Goal: Entertainment & Leisure: Consume media (video, audio)

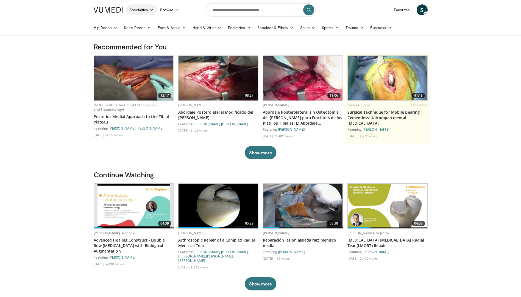
click at [142, 9] on link "Specialties" at bounding box center [141, 9] width 31 height 11
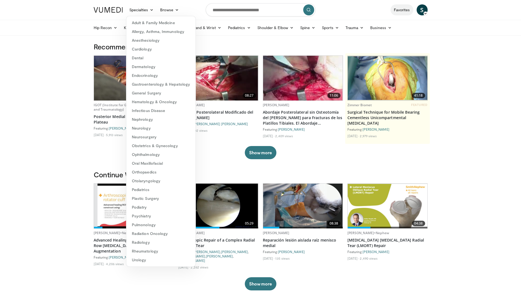
click at [398, 7] on link "Favorites" at bounding box center [402, 9] width 23 height 11
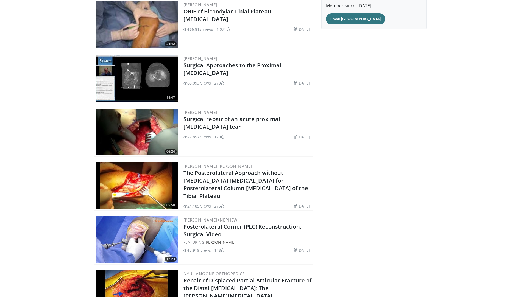
scroll to position [17, 0]
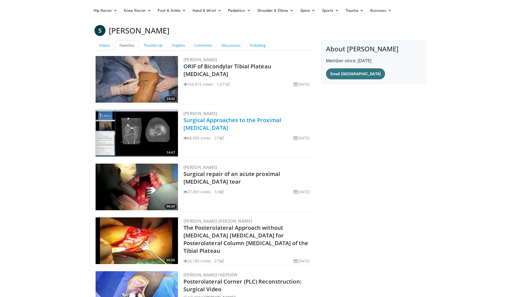
click at [254, 121] on link "Surgical Approaches to the Proximal [MEDICAL_DATA]" at bounding box center [233, 124] width 98 height 15
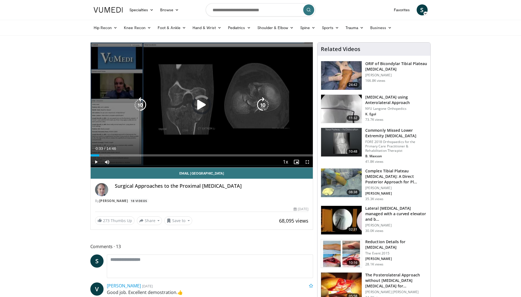
drag, startPoint x: 98, startPoint y: 154, endPoint x: 154, endPoint y: 158, distance: 56.8
click at [154, 158] on div "Current Time 0:33 / Duration 14:46 Play Skip Backward Skip Forward Mute 23% Loa…" at bounding box center [202, 162] width 223 height 11
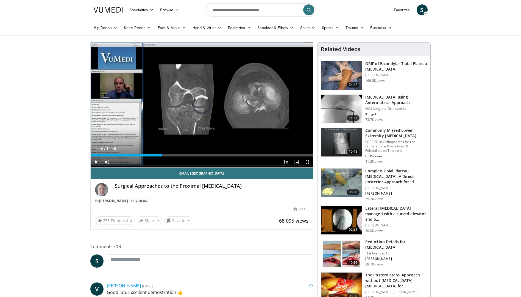
drag, startPoint x: 162, startPoint y: 155, endPoint x: 196, endPoint y: 159, distance: 33.5
click at [196, 159] on div "Current Time 4:45 / Duration 14:46 Play Skip Backward Skip Forward Mute 23% Loa…" at bounding box center [202, 162] width 223 height 11
click at [217, 157] on div "Current Time 7:00 / Duration 14:46 Pause Skip Backward Skip Forward Mute 23% Lo…" at bounding box center [202, 162] width 223 height 11
click at [247, 157] on div "Current Time 7:01 / Duration 14:46 Pause Skip Backward Skip Forward Mute 23% Lo…" at bounding box center [202, 162] width 223 height 11
